Goal: Information Seeking & Learning: Find specific fact

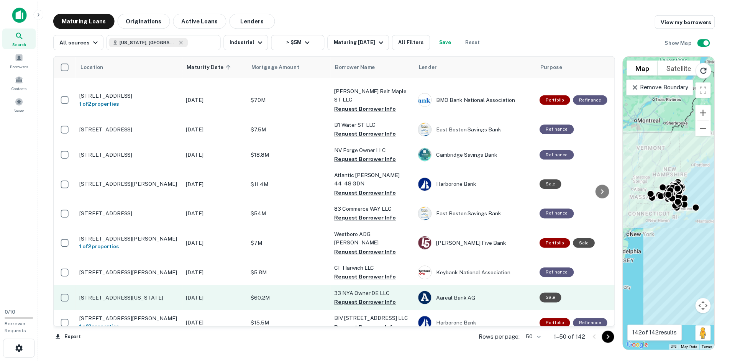
scroll to position [202, 0]
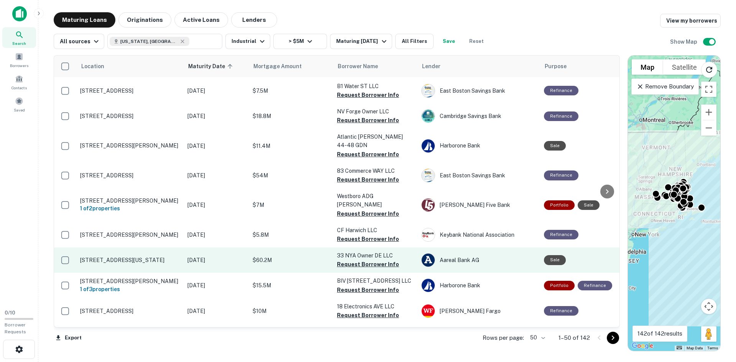
click at [124, 257] on p "[STREET_ADDRESS][US_STATE]" at bounding box center [130, 260] width 100 height 7
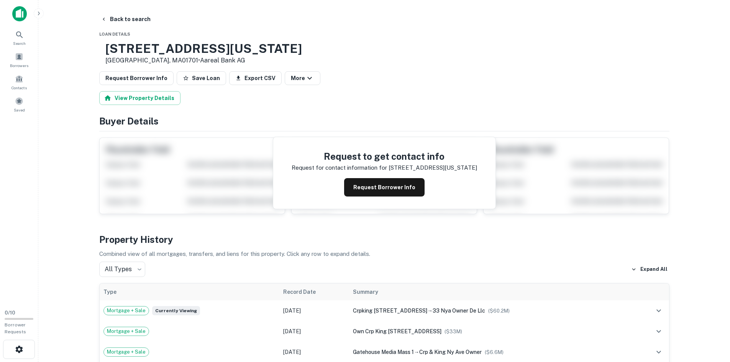
click at [170, 46] on h3 "[STREET_ADDRESS][US_STATE]" at bounding box center [203, 48] width 197 height 15
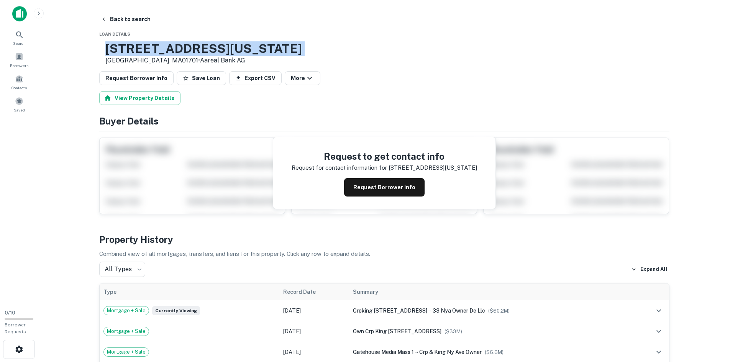
click at [170, 46] on h3 "[STREET_ADDRESS][US_STATE]" at bounding box center [203, 48] width 197 height 15
copy h3 "[STREET_ADDRESS][US_STATE]"
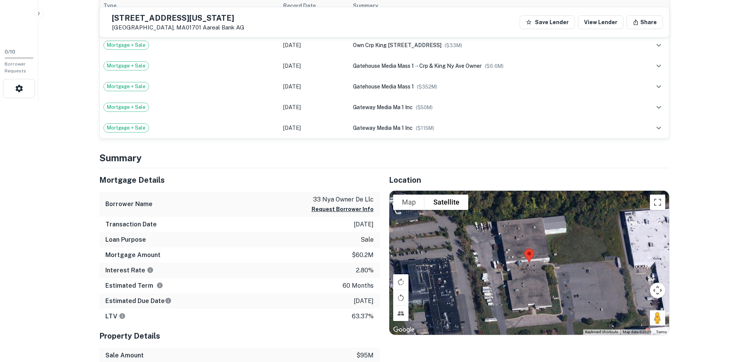
scroll to position [153, 0]
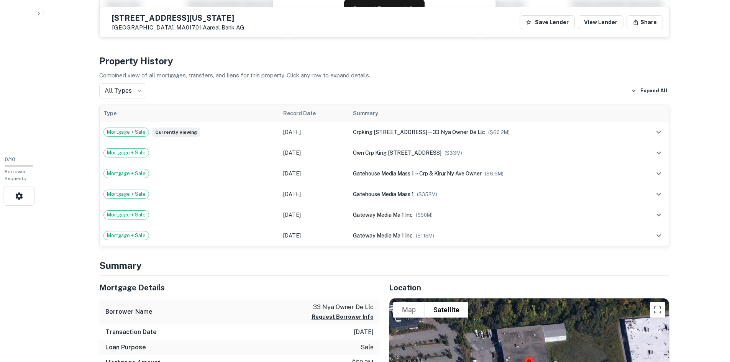
click at [145, 21] on h5 "[STREET_ADDRESS][US_STATE]" at bounding box center [178, 18] width 133 height 8
copy h5 "[STREET_ADDRESS][US_STATE]"
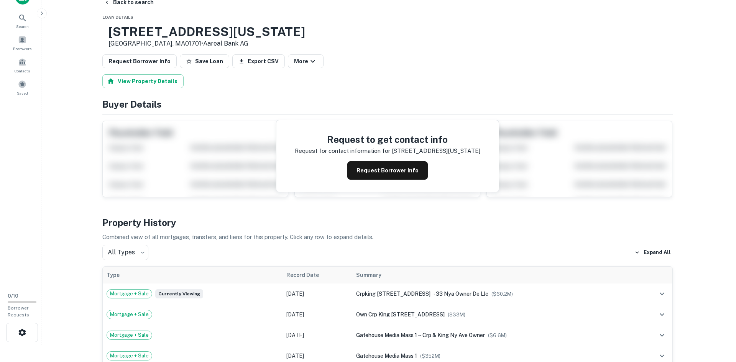
scroll to position [0, 0]
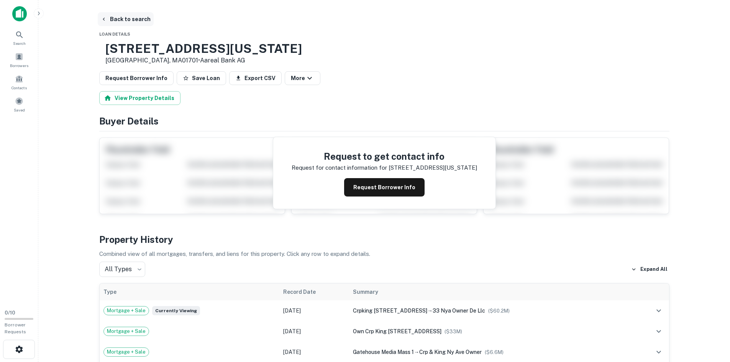
click at [125, 21] on button "Back to search" at bounding box center [126, 19] width 56 height 14
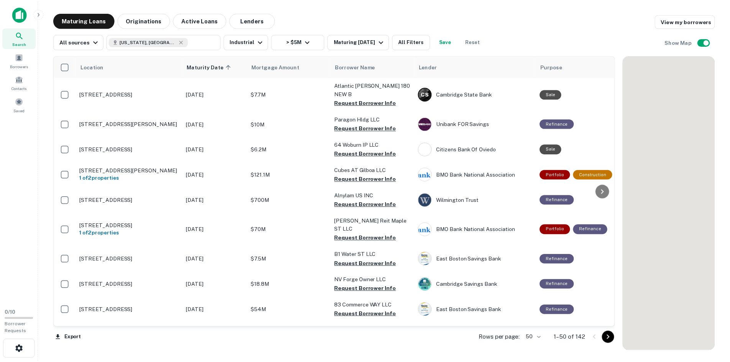
scroll to position [202, 0]
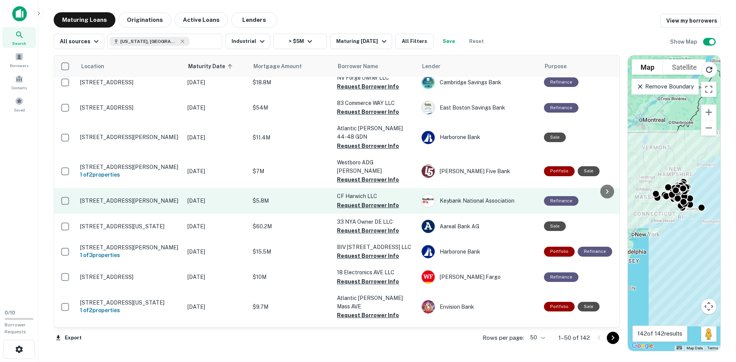
click at [116, 197] on p "[STREET_ADDRESS][PERSON_NAME]" at bounding box center [130, 200] width 100 height 7
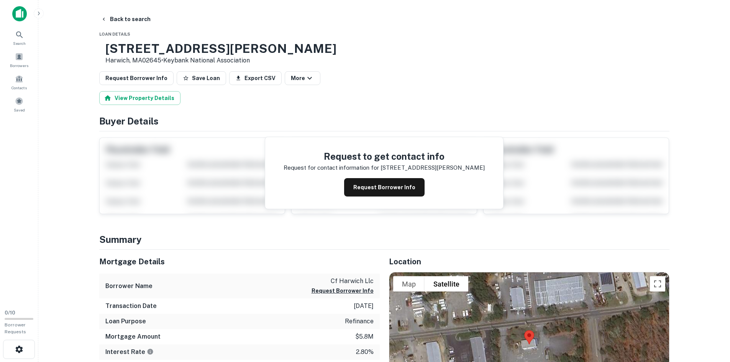
click at [180, 46] on h3 "[STREET_ADDRESS][PERSON_NAME]" at bounding box center [220, 48] width 231 height 15
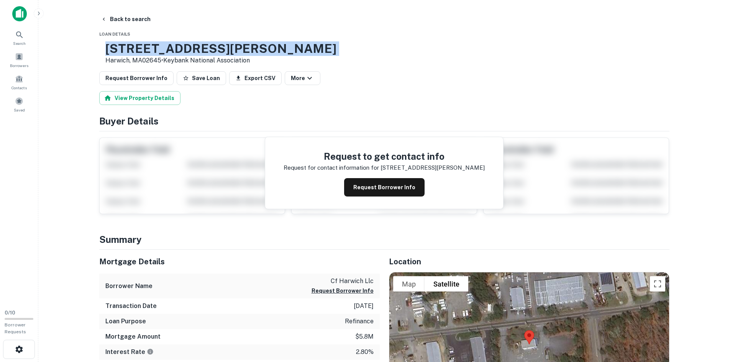
click at [180, 46] on h3 "[STREET_ADDRESS][PERSON_NAME]" at bounding box center [220, 48] width 231 height 15
copy h3 "[STREET_ADDRESS][PERSON_NAME]"
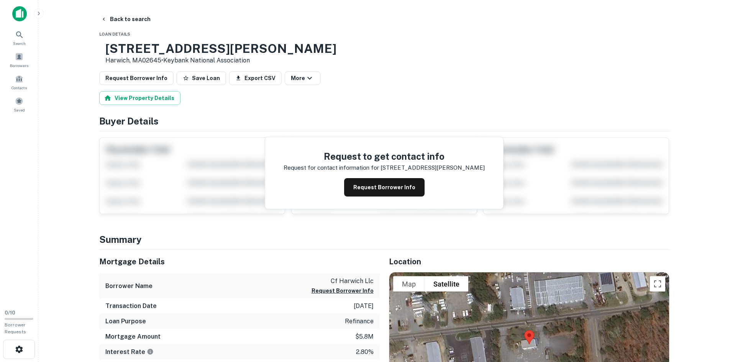
click at [221, 46] on h3 "[STREET_ADDRESS][PERSON_NAME]" at bounding box center [220, 48] width 231 height 15
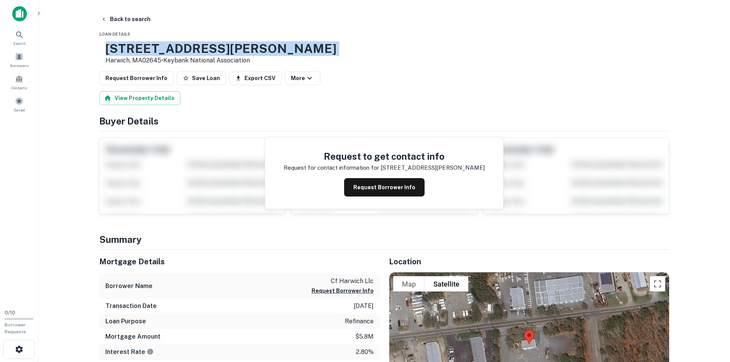
click at [221, 46] on h3 "[STREET_ADDRESS][PERSON_NAME]" at bounding box center [220, 48] width 231 height 15
copy h3 "[STREET_ADDRESS][PERSON_NAME]"
click at [119, 17] on button "Back to search" at bounding box center [126, 19] width 56 height 14
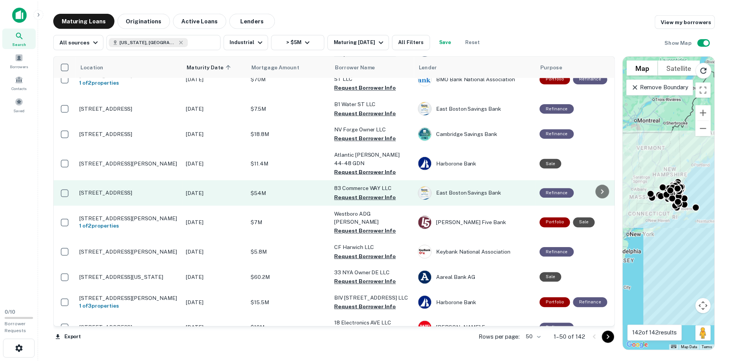
scroll to position [164, 0]
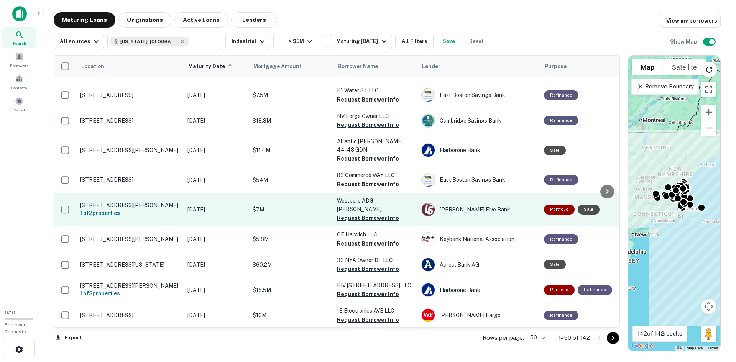
click at [137, 202] on p "[STREET_ADDRESS][PERSON_NAME]" at bounding box center [130, 205] width 100 height 7
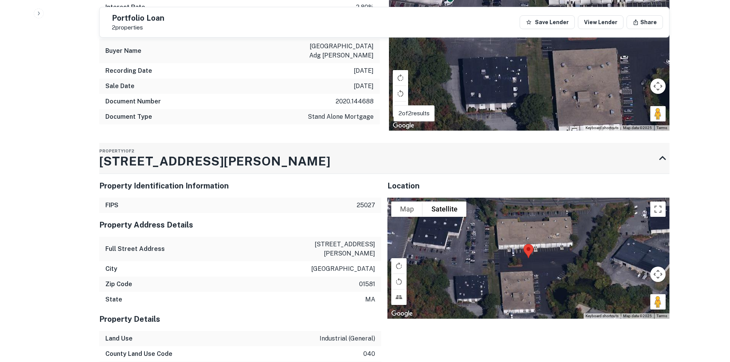
click at [174, 164] on h3 "[STREET_ADDRESS][PERSON_NAME]" at bounding box center [214, 161] width 231 height 18
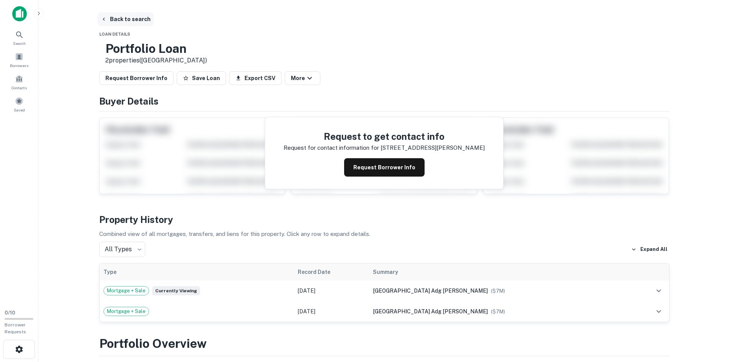
click at [125, 24] on button "Back to search" at bounding box center [126, 19] width 56 height 14
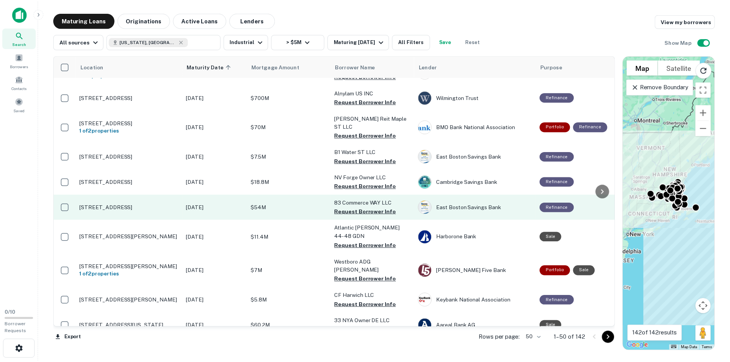
scroll to position [115, 0]
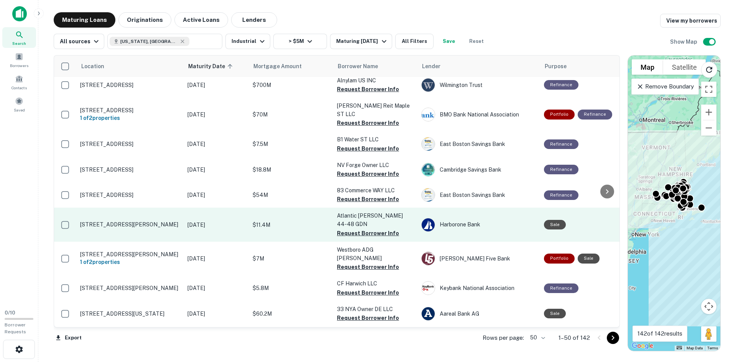
click at [106, 221] on p "[STREET_ADDRESS][PERSON_NAME]" at bounding box center [130, 224] width 100 height 7
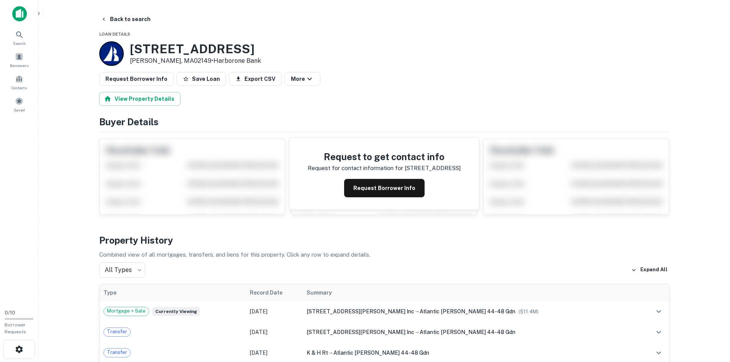
click at [152, 48] on h3 "[STREET_ADDRESS]" at bounding box center [195, 49] width 131 height 15
copy h3 "[STREET_ADDRESS]"
click at [113, 17] on button "Back to search" at bounding box center [126, 19] width 56 height 14
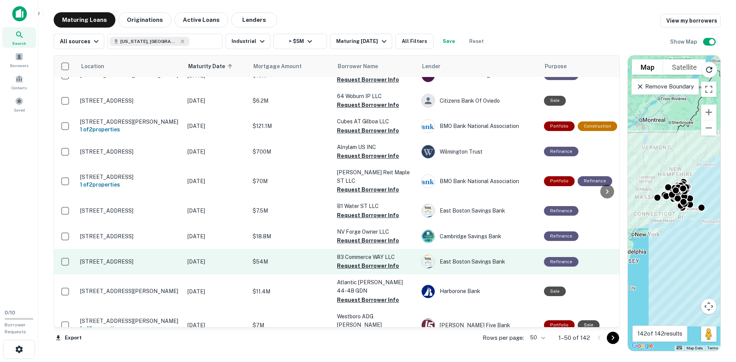
scroll to position [77, 0]
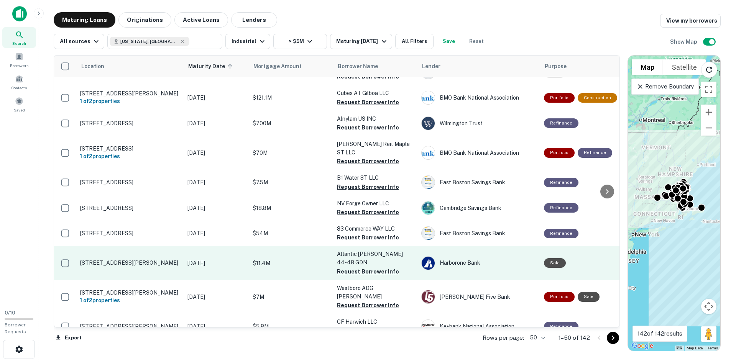
click at [122, 246] on td "[STREET_ADDRESS][PERSON_NAME]" at bounding box center [129, 263] width 107 height 34
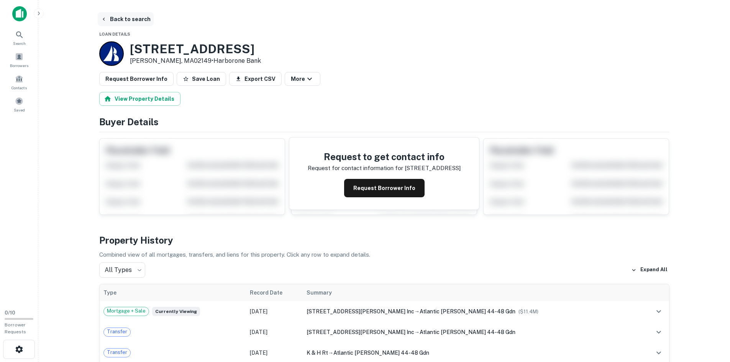
click at [126, 18] on button "Back to search" at bounding box center [126, 19] width 56 height 14
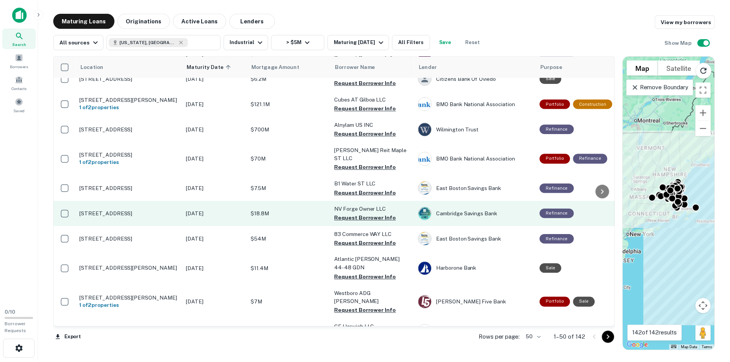
scroll to position [77, 0]
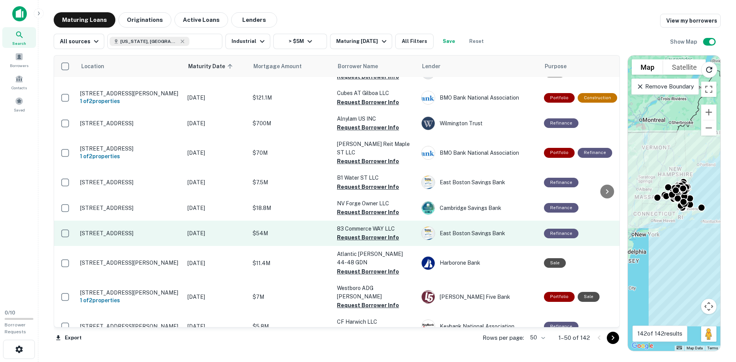
click at [118, 221] on td "[STREET_ADDRESS]" at bounding box center [129, 233] width 107 height 25
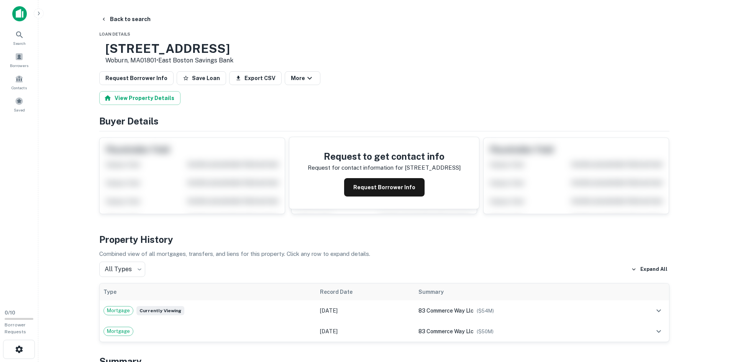
click at [168, 49] on h3 "[STREET_ADDRESS]" at bounding box center [169, 48] width 128 height 15
copy h3 "[STREET_ADDRESS]"
click at [99, 22] on button "Back to search" at bounding box center [126, 19] width 56 height 14
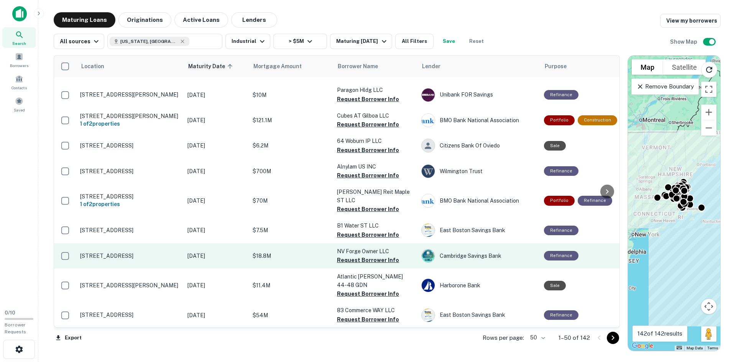
scroll to position [38, 0]
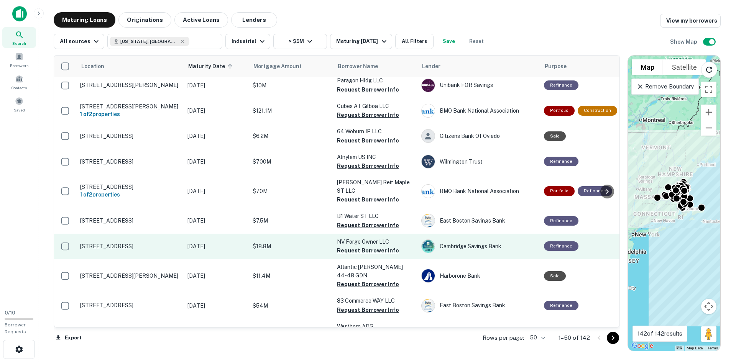
click at [118, 243] on p "[STREET_ADDRESS]" at bounding box center [130, 246] width 100 height 7
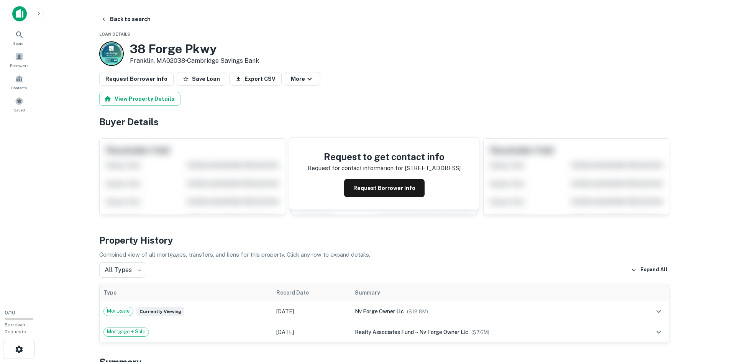
click at [187, 49] on h3 "38 Forge Pkwy" at bounding box center [194, 49] width 129 height 15
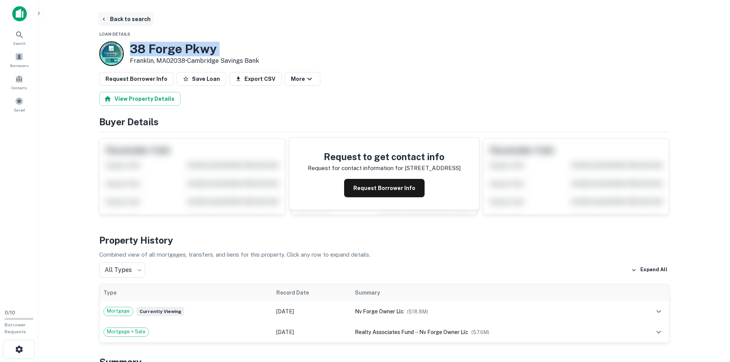
click at [124, 17] on button "Back to search" at bounding box center [126, 19] width 56 height 14
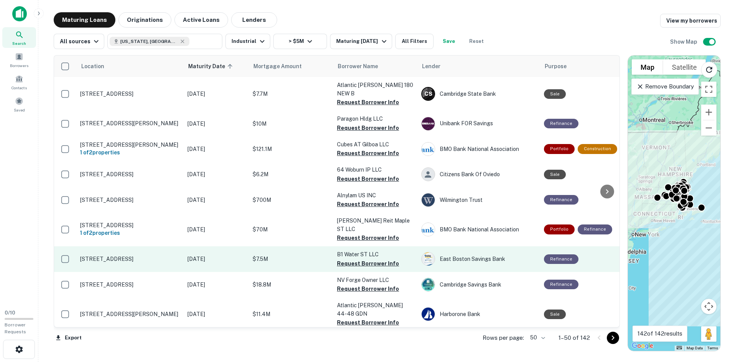
click at [111, 256] on p "[STREET_ADDRESS]" at bounding box center [130, 259] width 100 height 7
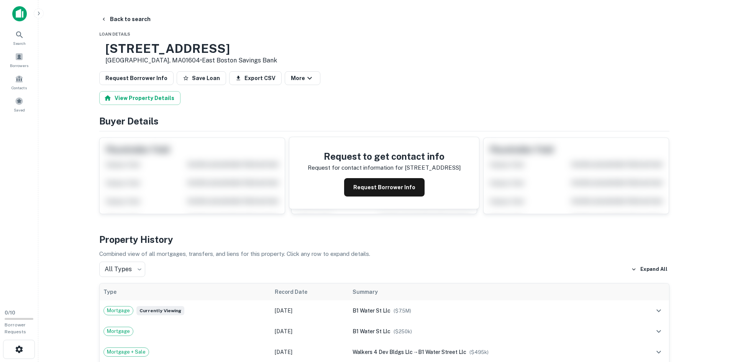
click at [147, 46] on h3 "[STREET_ADDRESS]" at bounding box center [191, 48] width 172 height 15
click at [158, 46] on h3 "[STREET_ADDRESS]" at bounding box center [191, 48] width 172 height 15
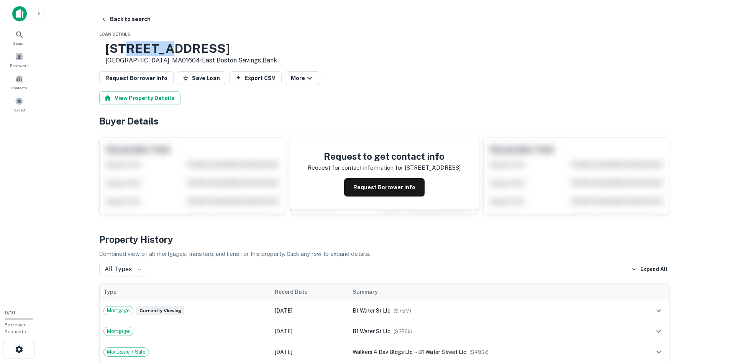
click at [158, 46] on h3 "[STREET_ADDRESS]" at bounding box center [191, 48] width 172 height 15
click at [113, 22] on button "Back to search" at bounding box center [126, 19] width 56 height 14
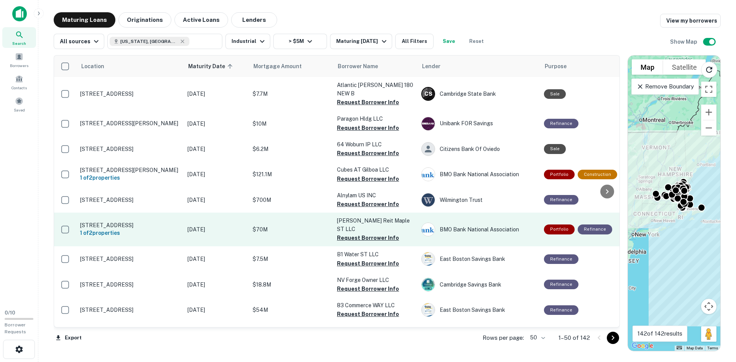
click at [147, 222] on p "[STREET_ADDRESS]" at bounding box center [130, 225] width 100 height 7
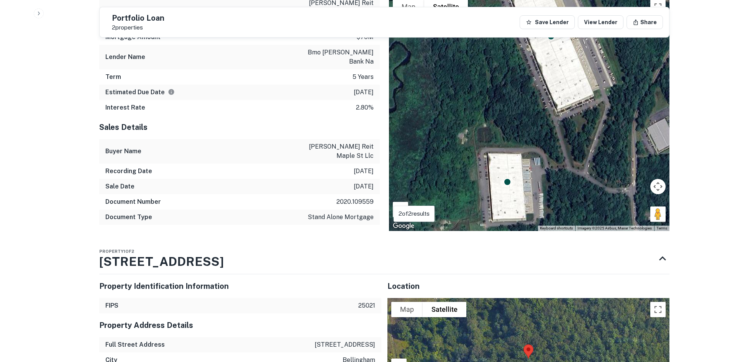
scroll to position [575, 0]
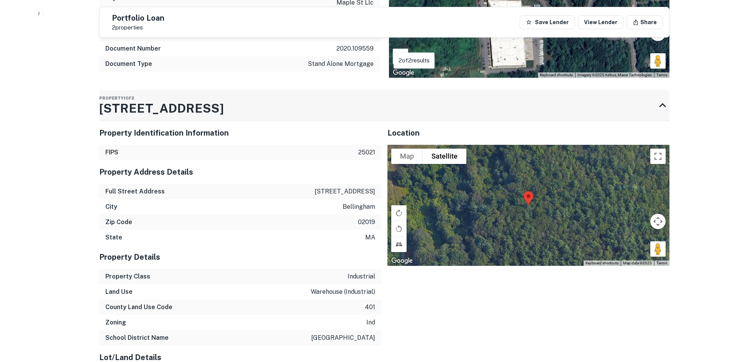
click at [146, 105] on h3 "[STREET_ADDRESS]" at bounding box center [161, 108] width 125 height 18
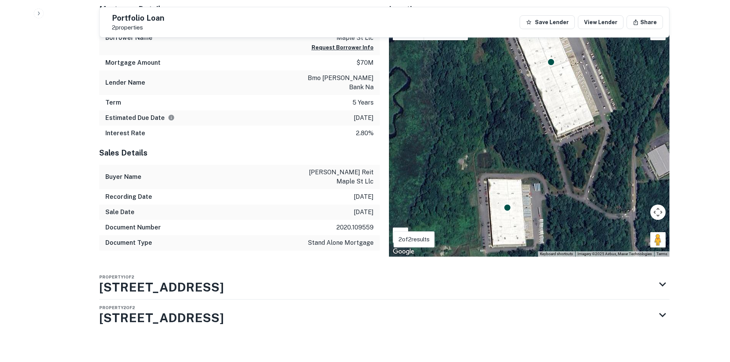
scroll to position [392, 0]
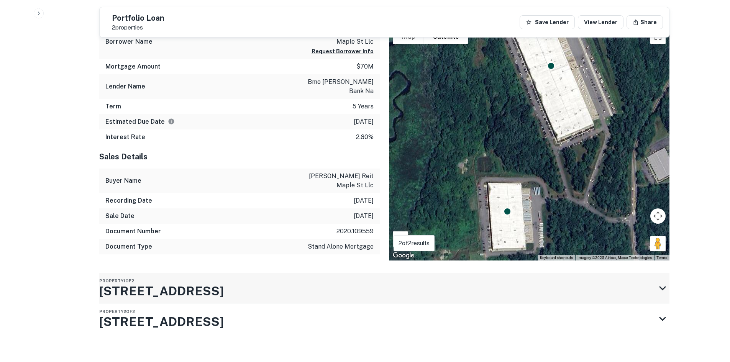
click at [137, 288] on h3 "[STREET_ADDRESS]" at bounding box center [161, 291] width 125 height 18
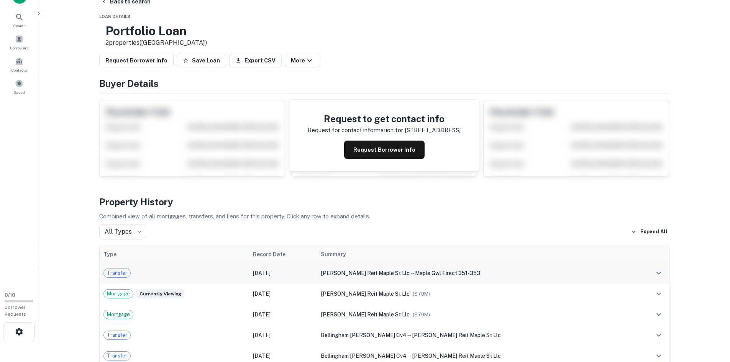
scroll to position [0, 0]
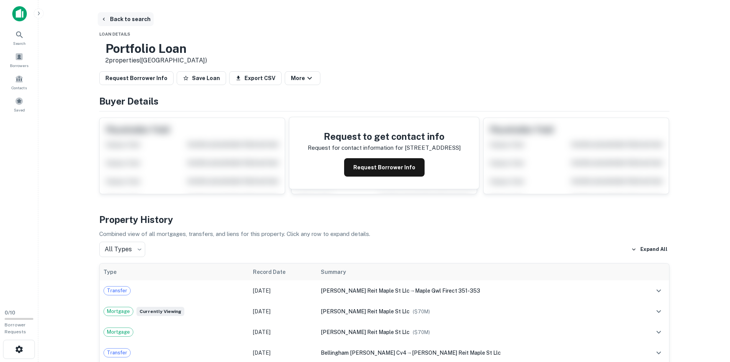
click at [115, 16] on button "Back to search" at bounding box center [126, 19] width 56 height 14
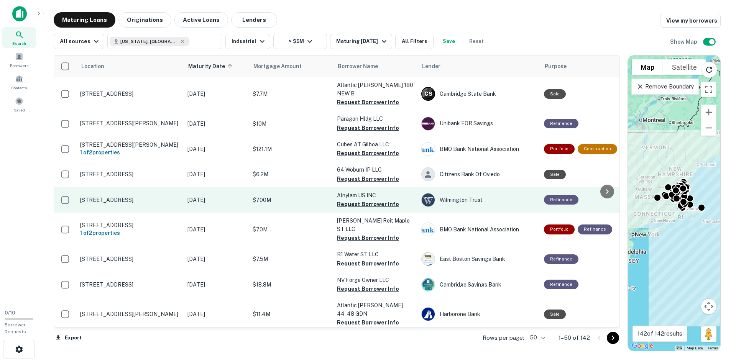
click at [131, 200] on td "[STREET_ADDRESS]" at bounding box center [129, 199] width 107 height 25
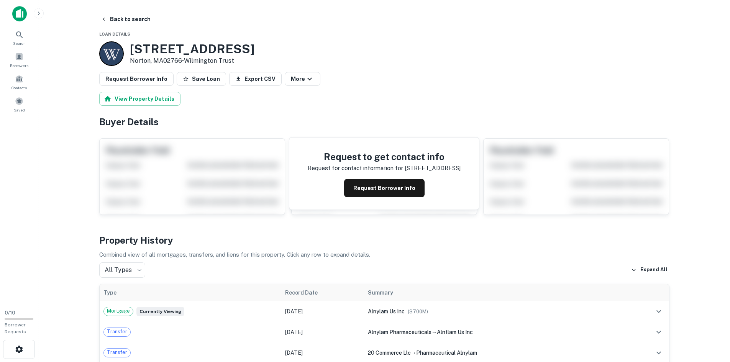
click at [170, 48] on h3 "[STREET_ADDRESS]" at bounding box center [192, 49] width 125 height 15
copy h3 "[STREET_ADDRESS]"
click at [129, 18] on button "Back to search" at bounding box center [126, 19] width 56 height 14
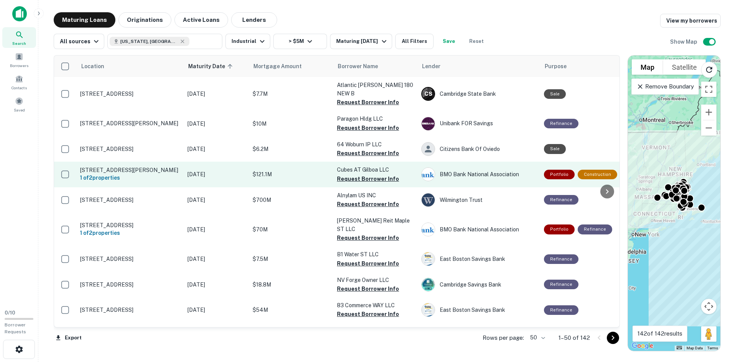
click at [142, 167] on p "[STREET_ADDRESS][PERSON_NAME]" at bounding box center [130, 170] width 100 height 7
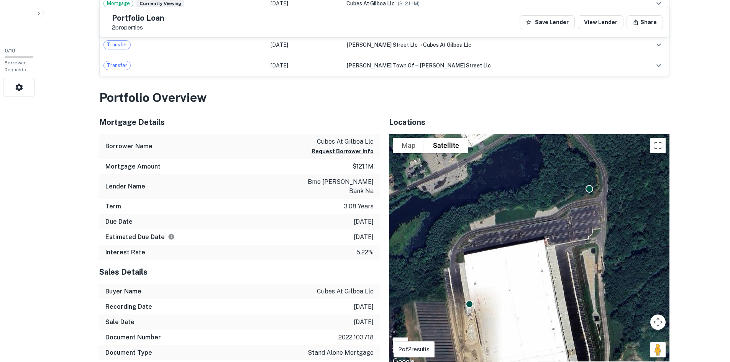
scroll to position [230, 0]
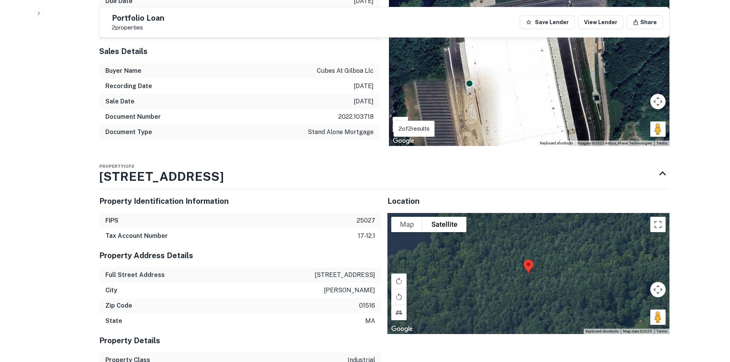
click at [212, 164] on div "Property 1 of [STREET_ADDRESS]" at bounding box center [377, 173] width 556 height 31
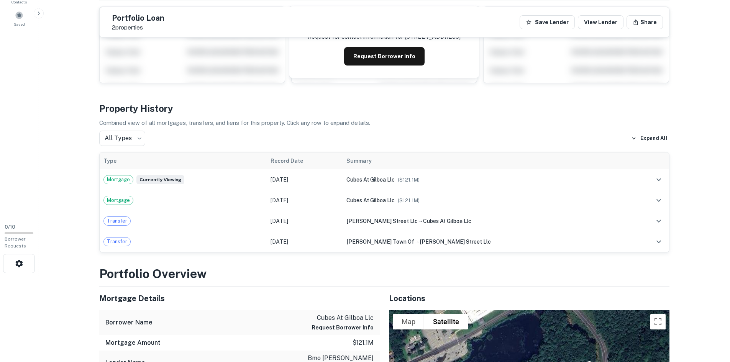
scroll to position [0, 0]
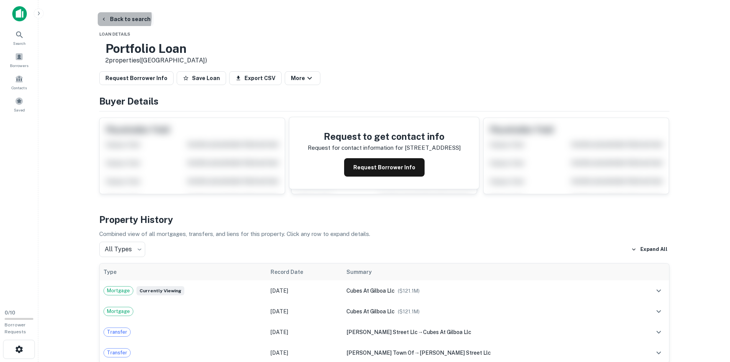
click at [113, 17] on button "Back to search" at bounding box center [126, 19] width 56 height 14
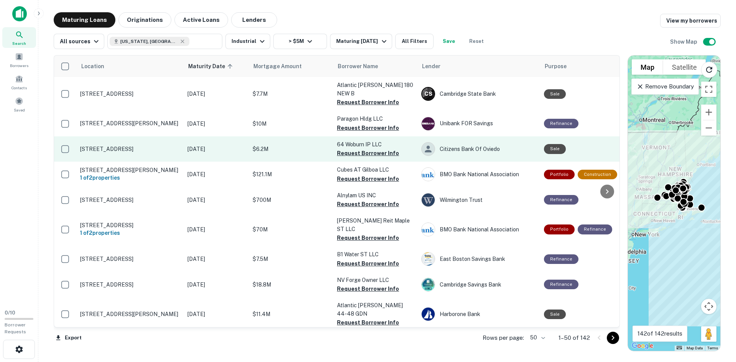
click at [126, 146] on p "[STREET_ADDRESS]" at bounding box center [130, 149] width 100 height 7
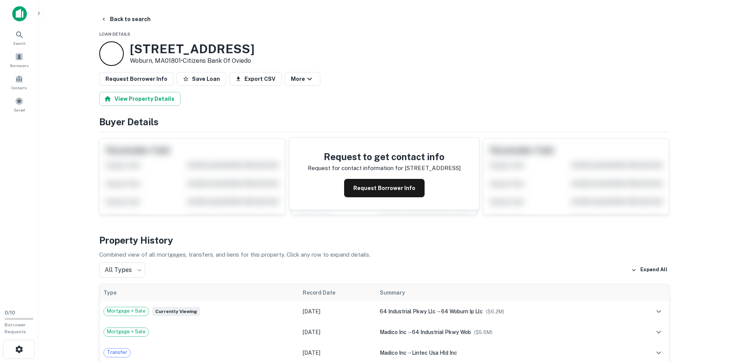
click at [173, 47] on h3 "[STREET_ADDRESS]" at bounding box center [192, 49] width 125 height 15
copy h3 "[STREET_ADDRESS]"
